Goal: Find specific page/section: Find specific page/section

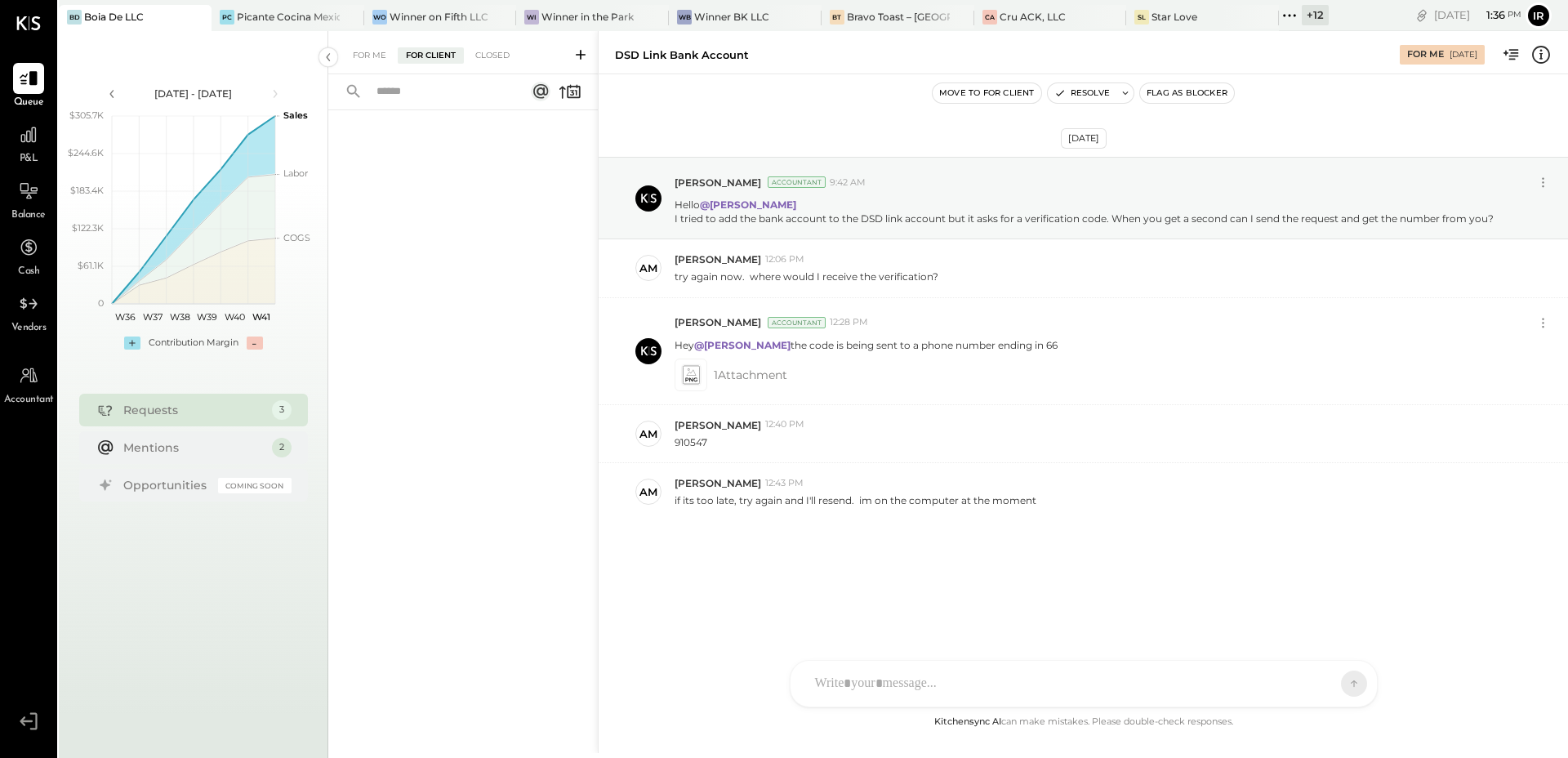
click at [877, 676] on div "IB Ilaria Brusaterra GO Gaby Ospina ID Iris Del Rocio Albarrán Millán AM Alex M…" at bounding box center [1084, 683] width 588 height 47
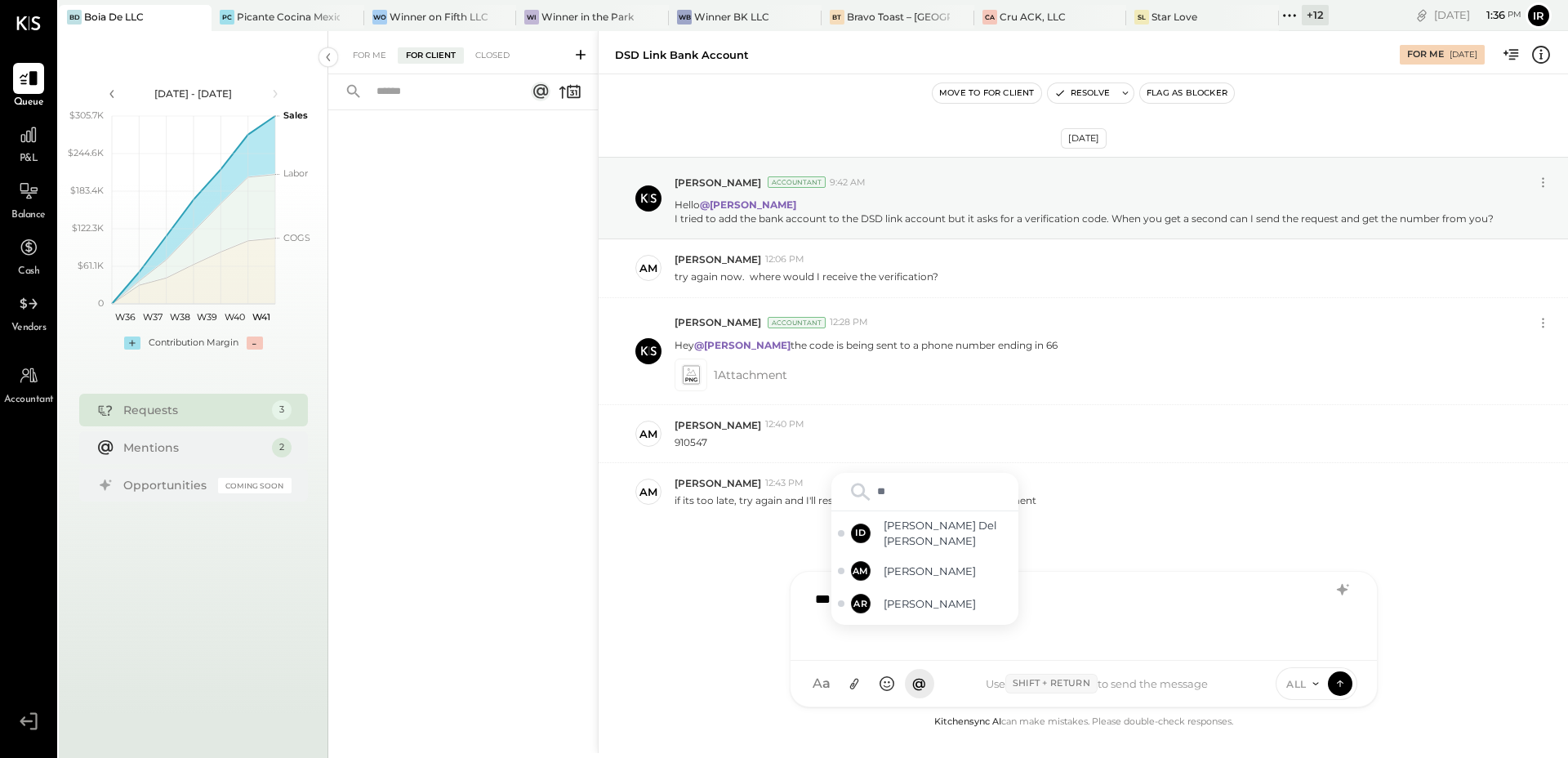
type input "***"
click at [910, 546] on span "[PERSON_NAME]" at bounding box center [947, 543] width 128 height 16
click at [1030, 598] on div "**********" at bounding box center [1084, 615] width 553 height 66
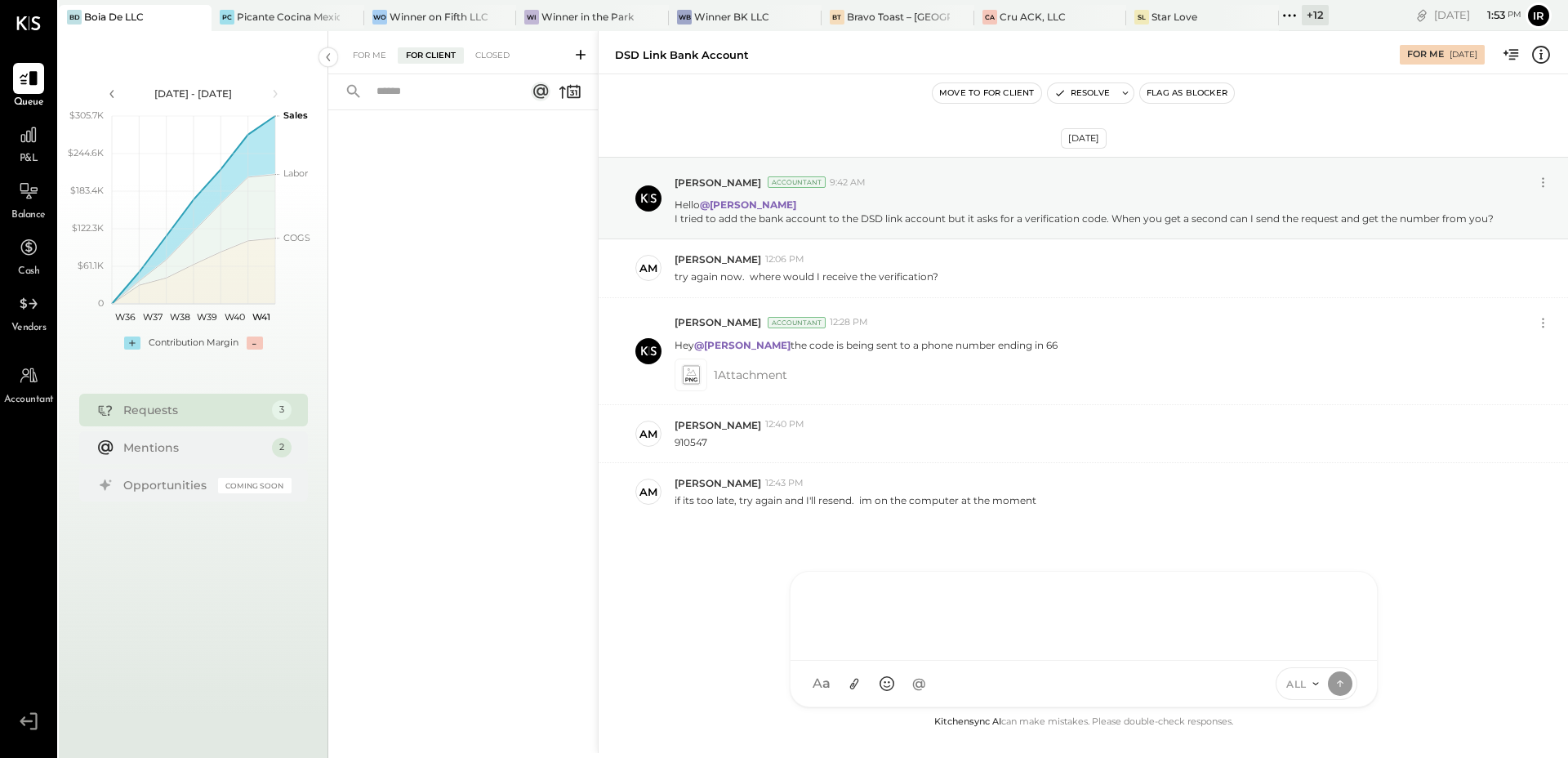
scroll to position [13, 0]
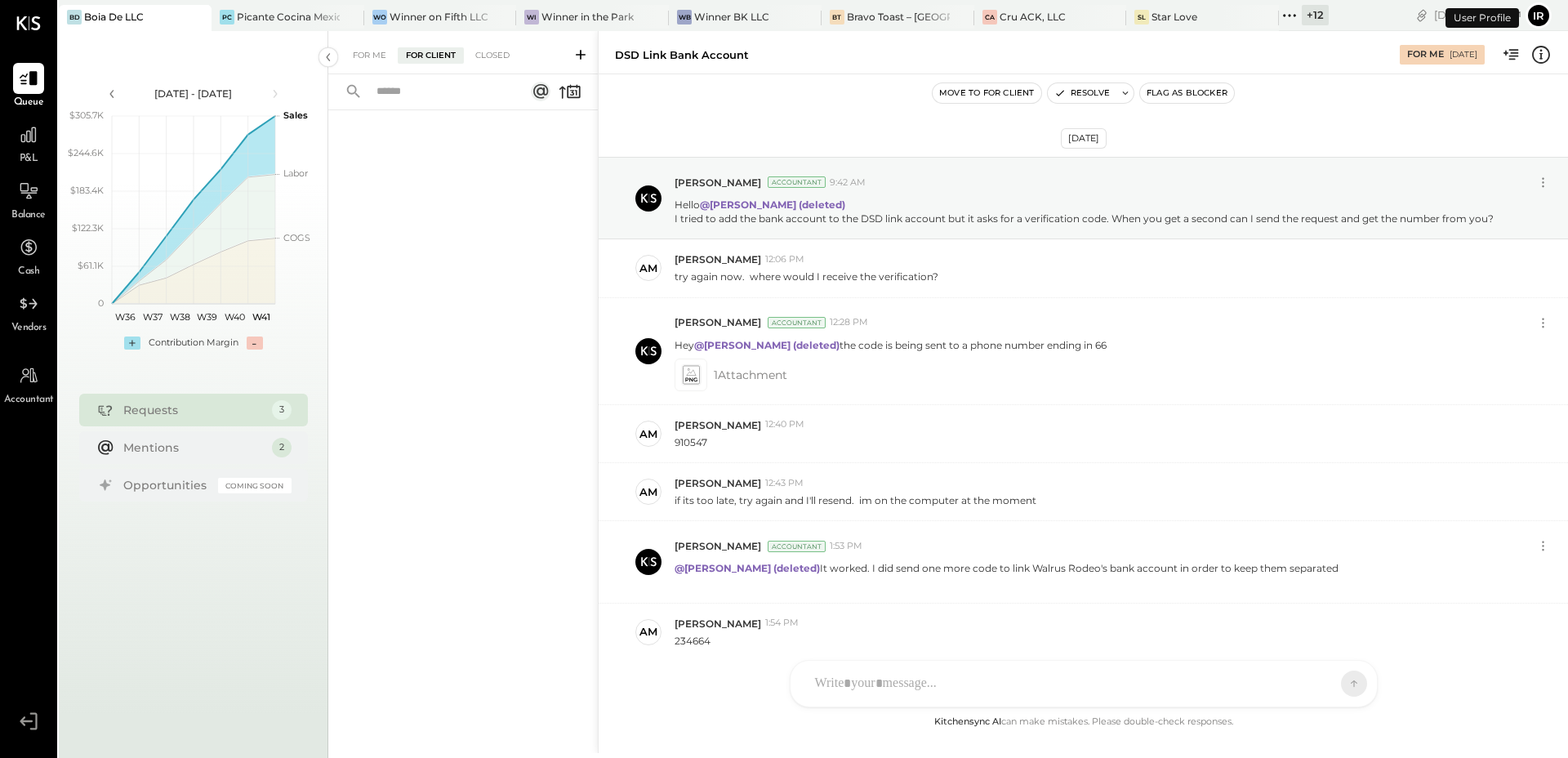
scroll to position [71, 0]
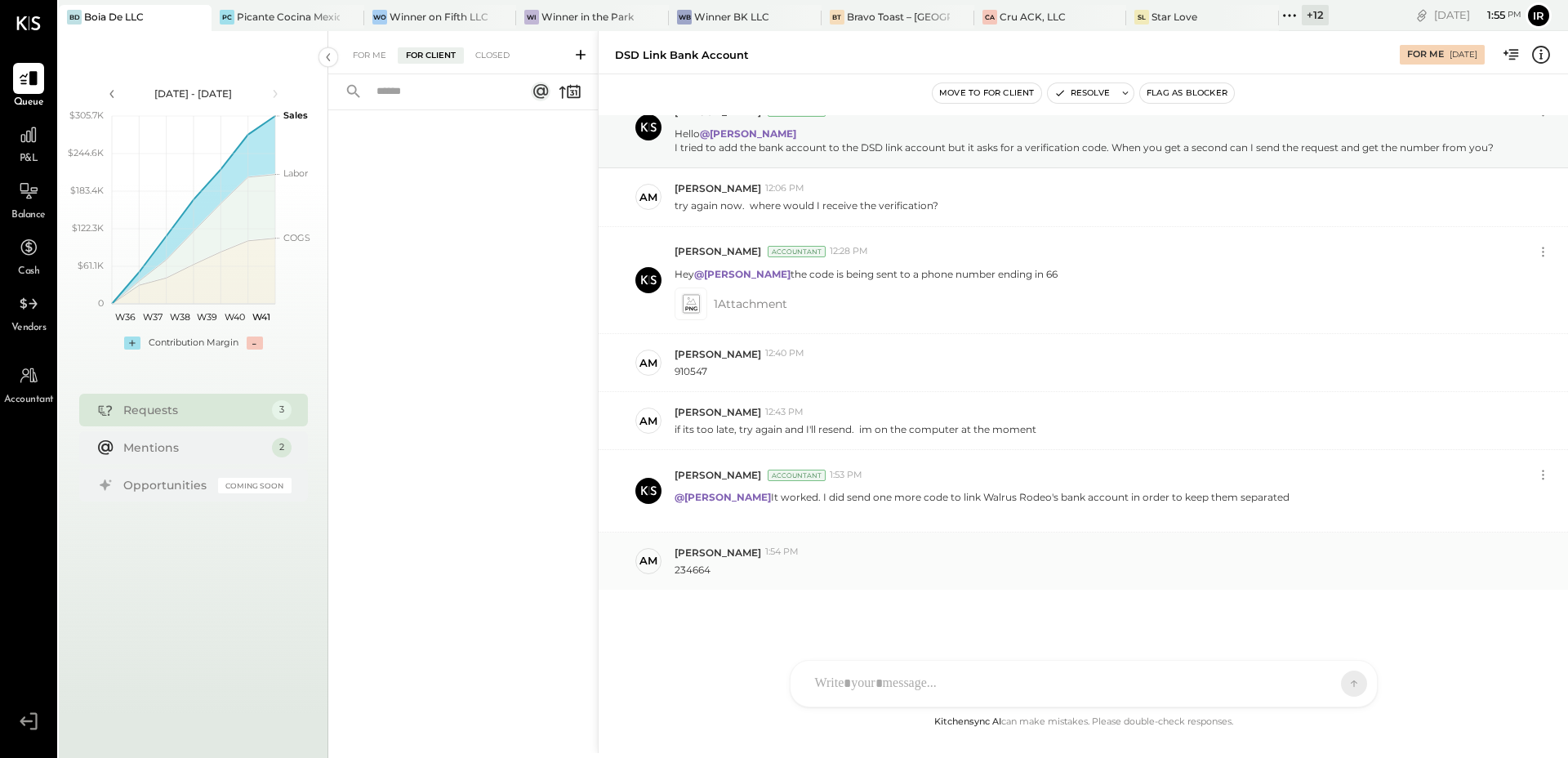
click at [687, 567] on p "234664" at bounding box center [693, 570] width 36 height 14
copy p "234664"
click at [887, 681] on div "IB Ilaria Brusaterra GO Gaby Ospina ID Iris Del Rocio Albarrán Millán AM Alex M…" at bounding box center [1084, 683] width 588 height 47
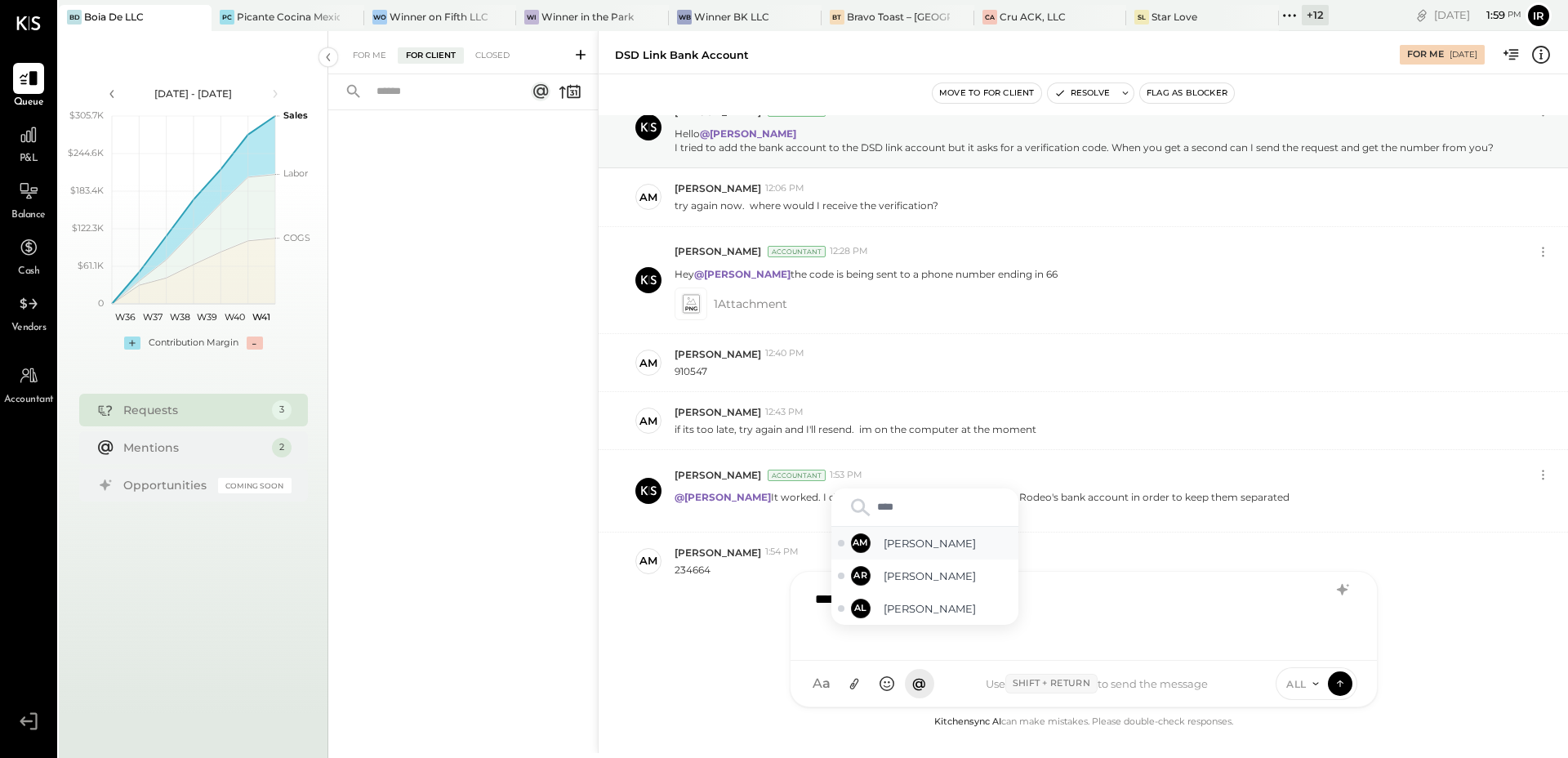
click at [920, 540] on span "[PERSON_NAME]" at bounding box center [947, 543] width 128 height 16
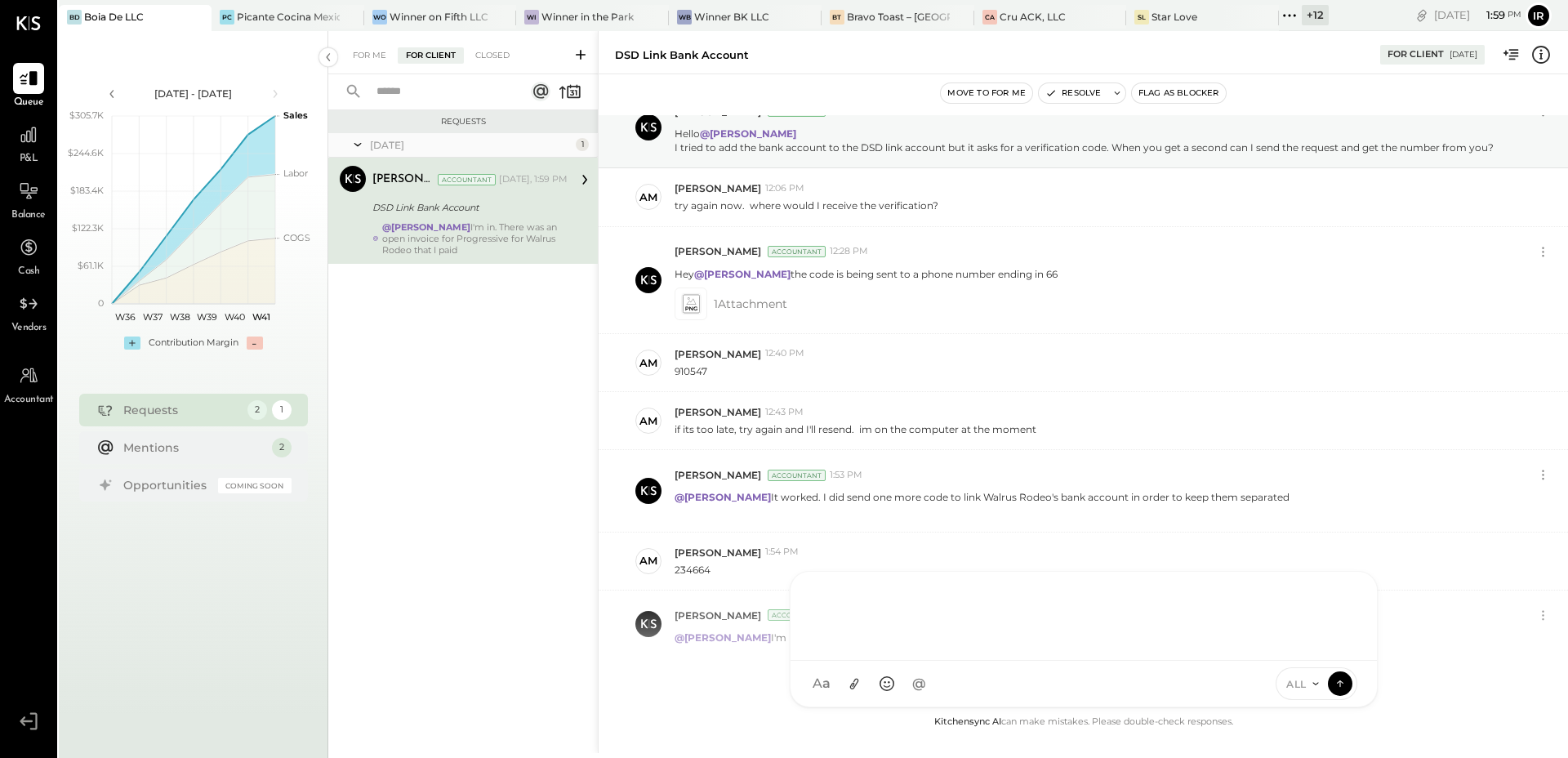
scroll to position [139, 0]
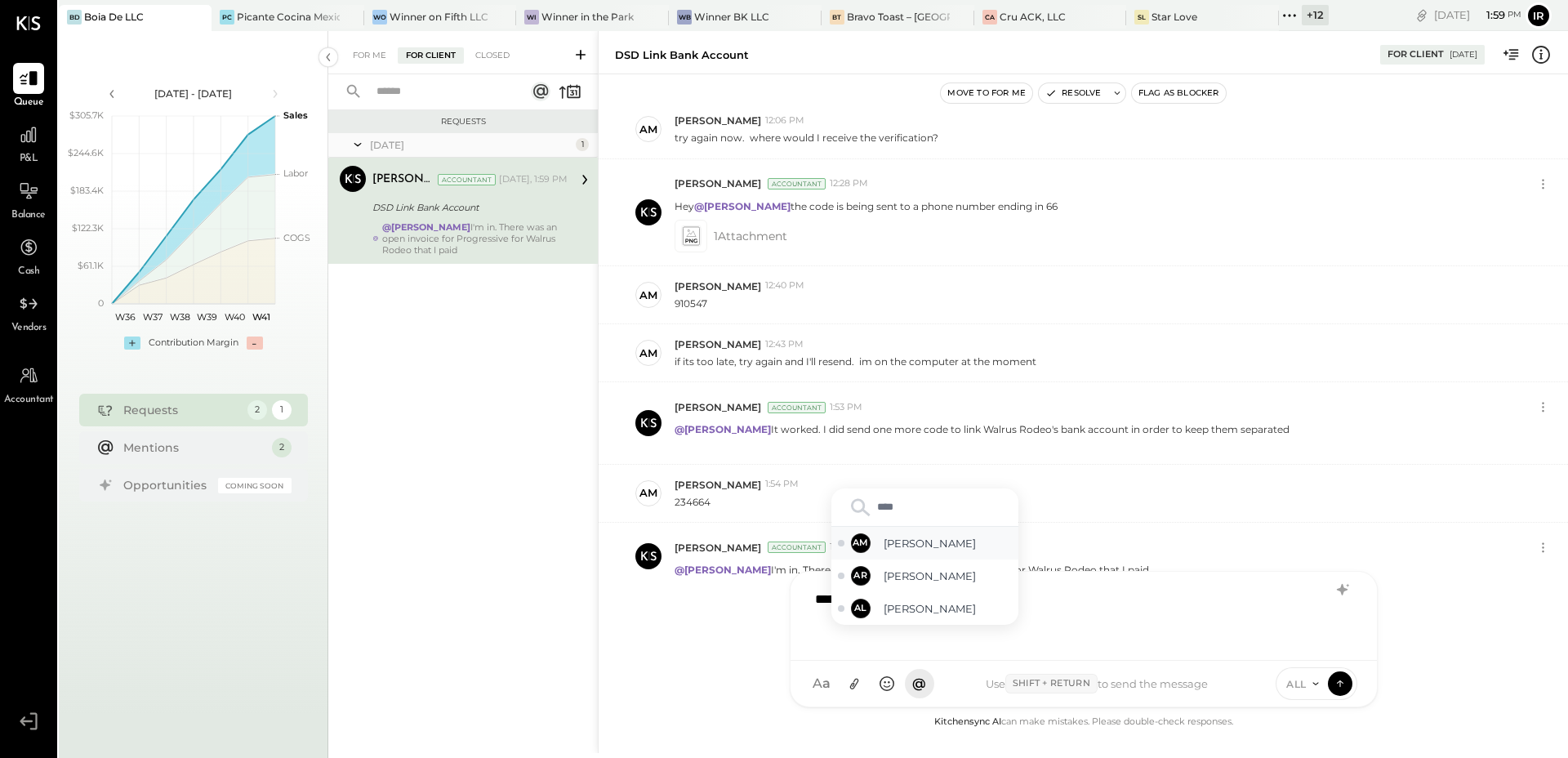
click at [922, 527] on div "AM Alex Meyer" at bounding box center [924, 543] width 187 height 33
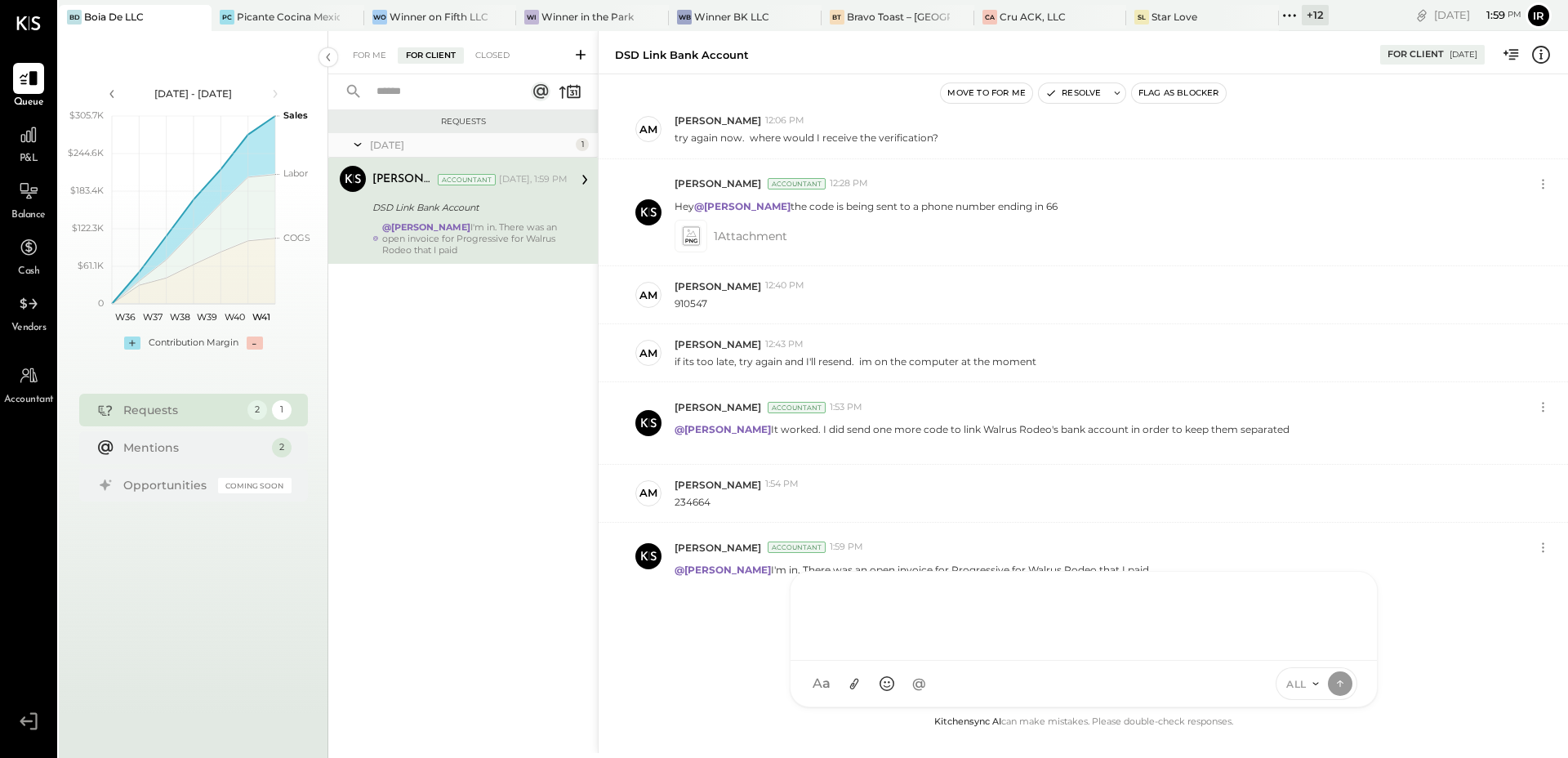
scroll to position [207, 0]
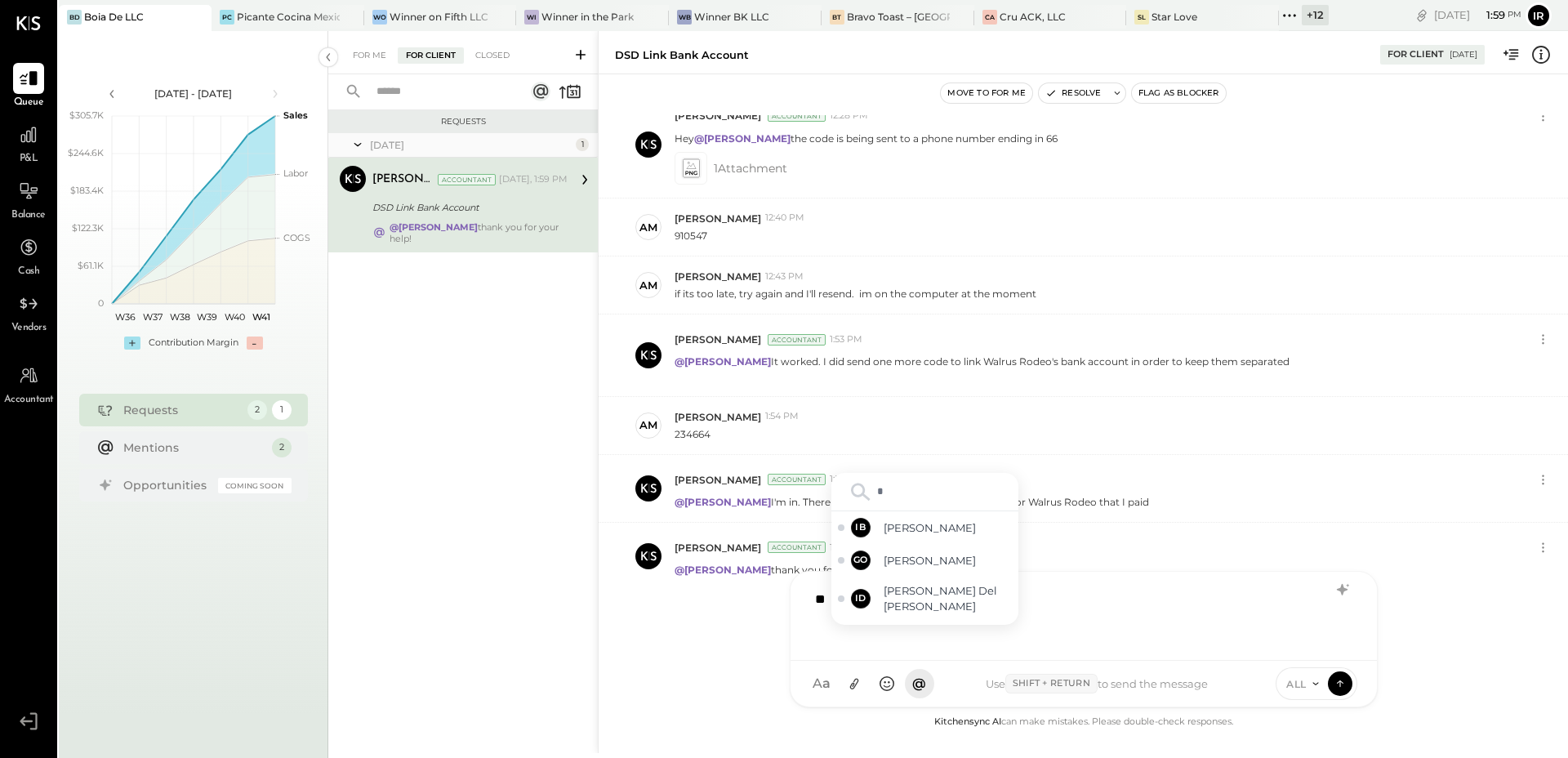
type input "**"
click at [923, 568] on span "[PERSON_NAME]" at bounding box center [947, 572] width 128 height 16
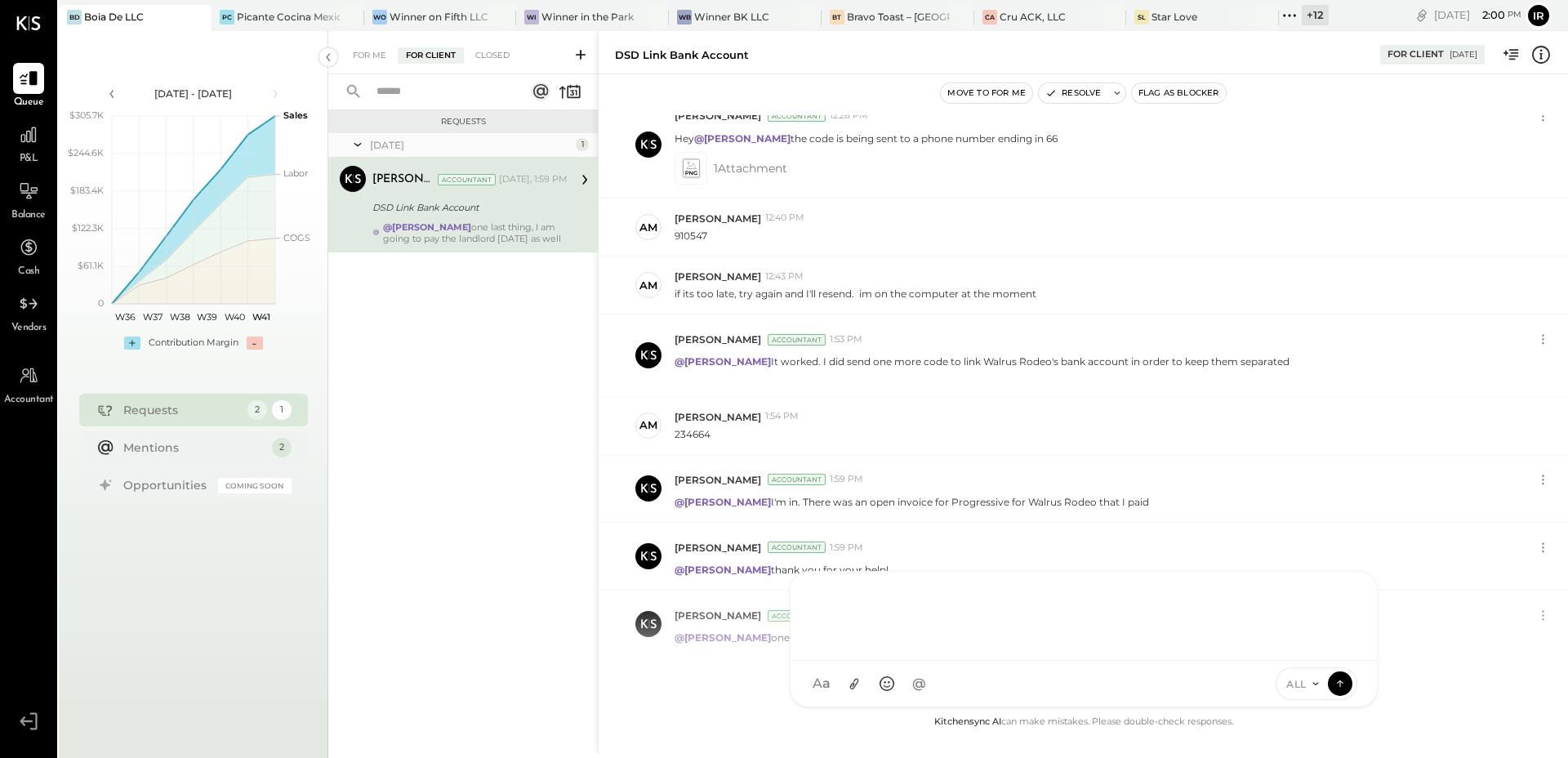
scroll to position [274, 0]
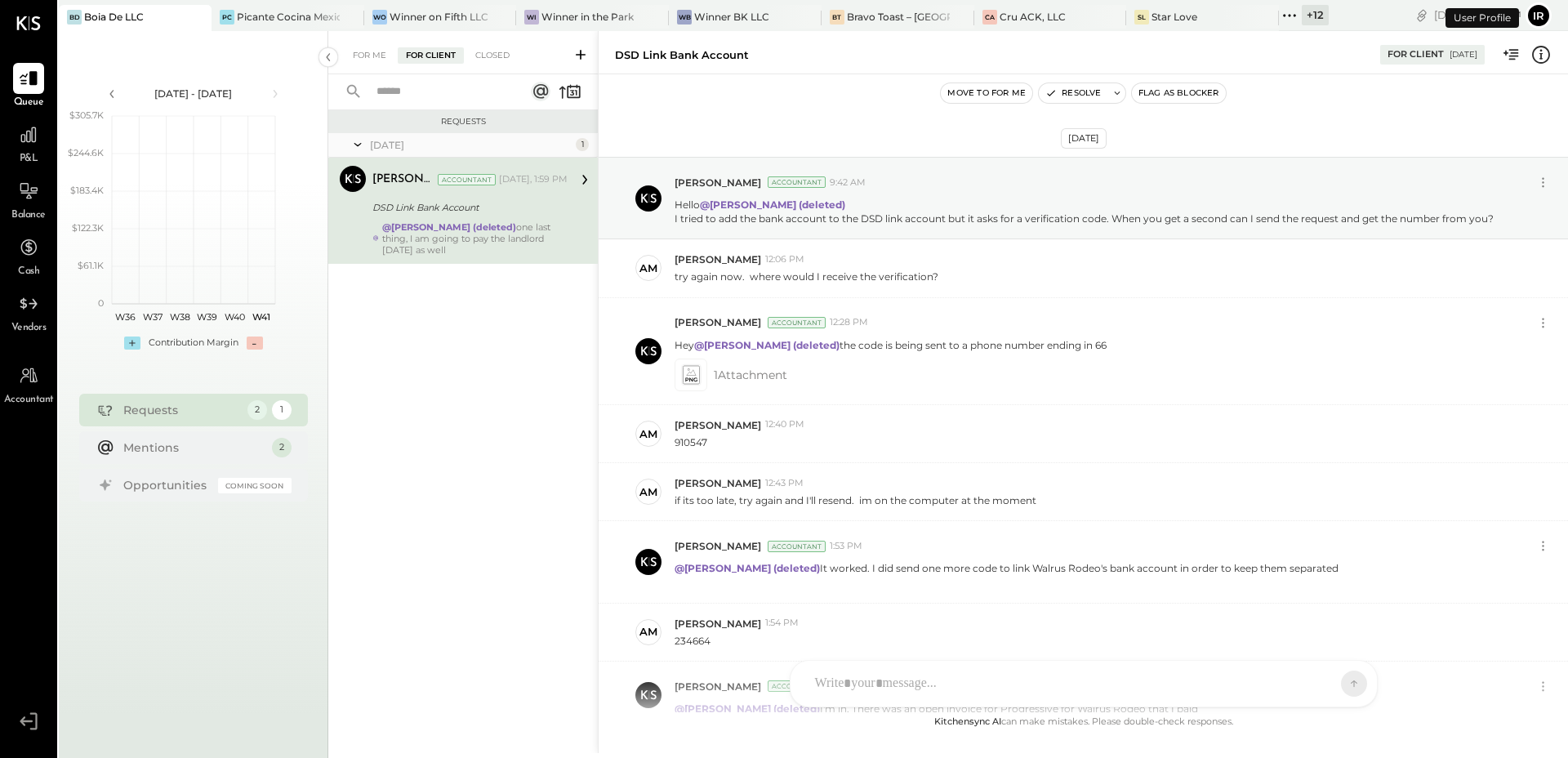
scroll to position [274, 0]
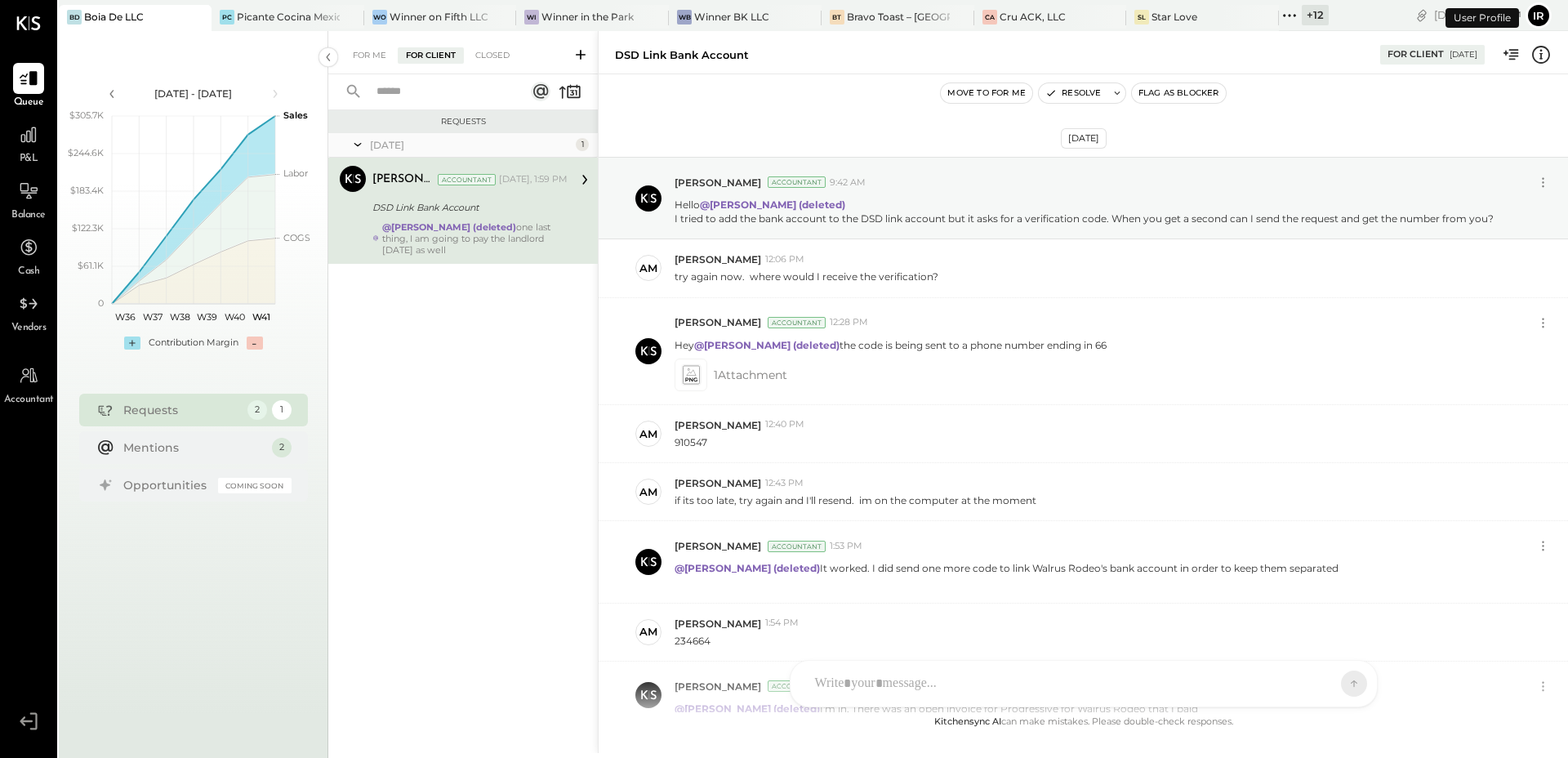
scroll to position [274, 0]
